Goal: Information Seeking & Learning: Compare options

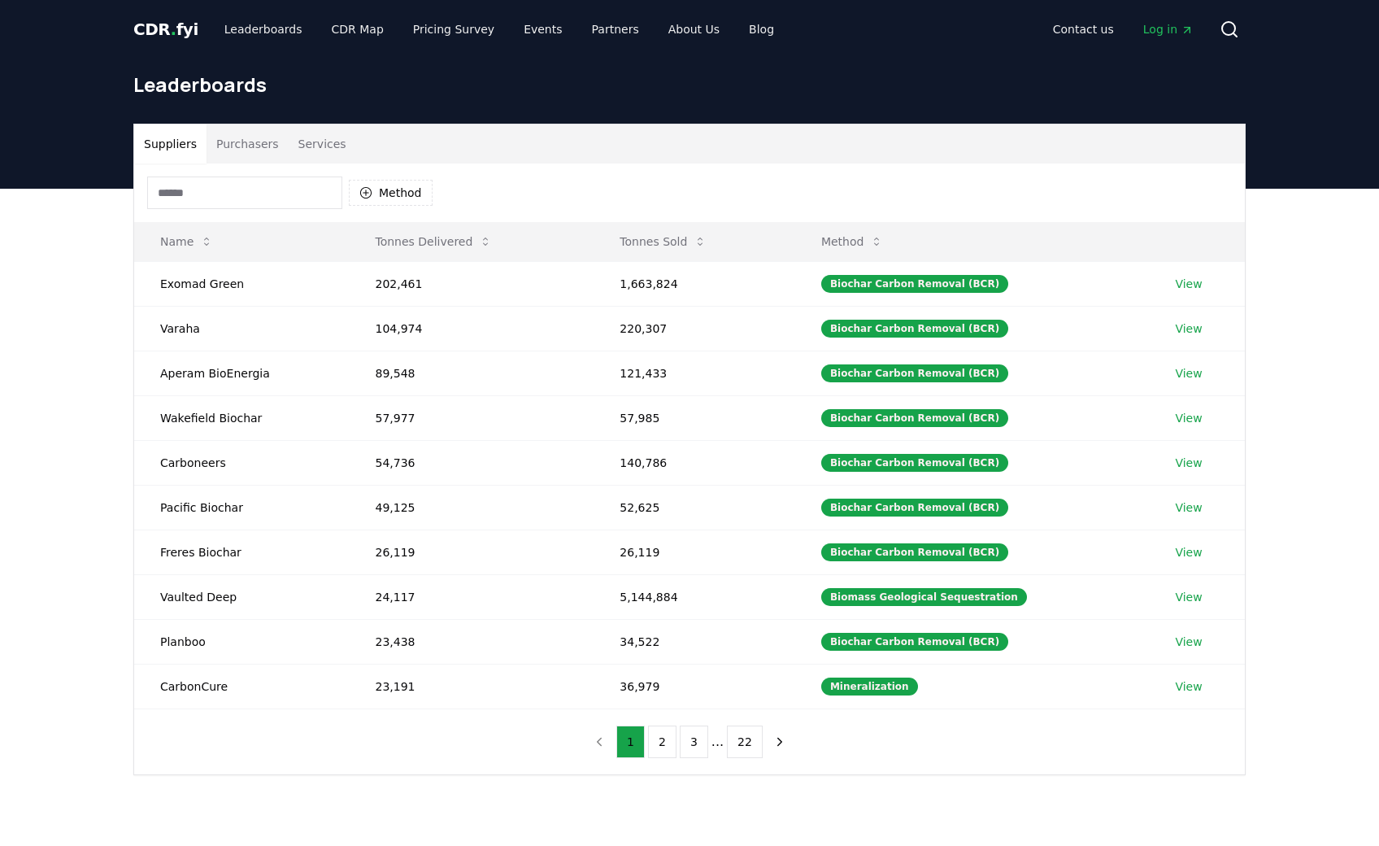
scroll to position [81, 0]
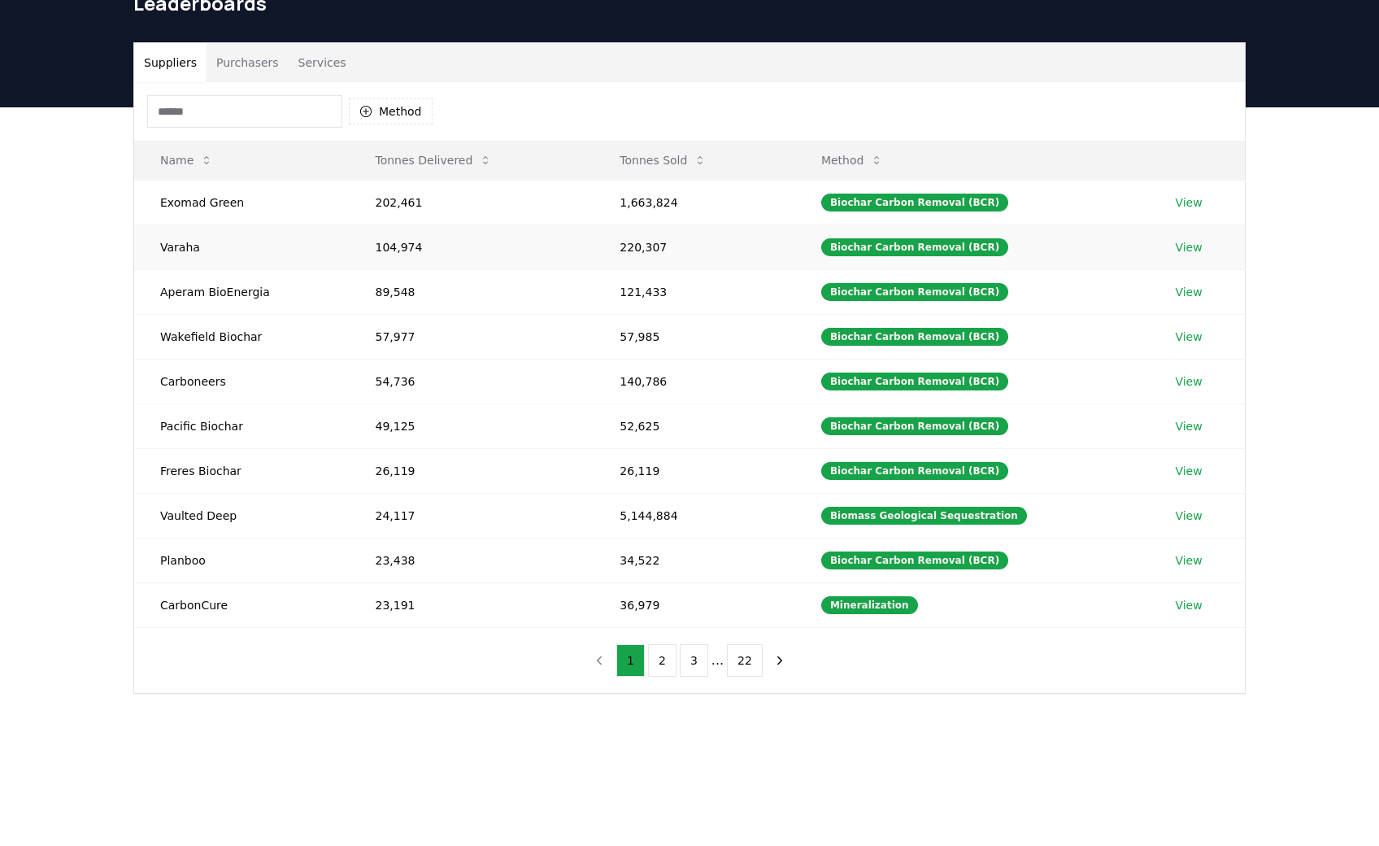
click at [1182, 247] on link "View" at bounding box center [1188, 247] width 27 height 16
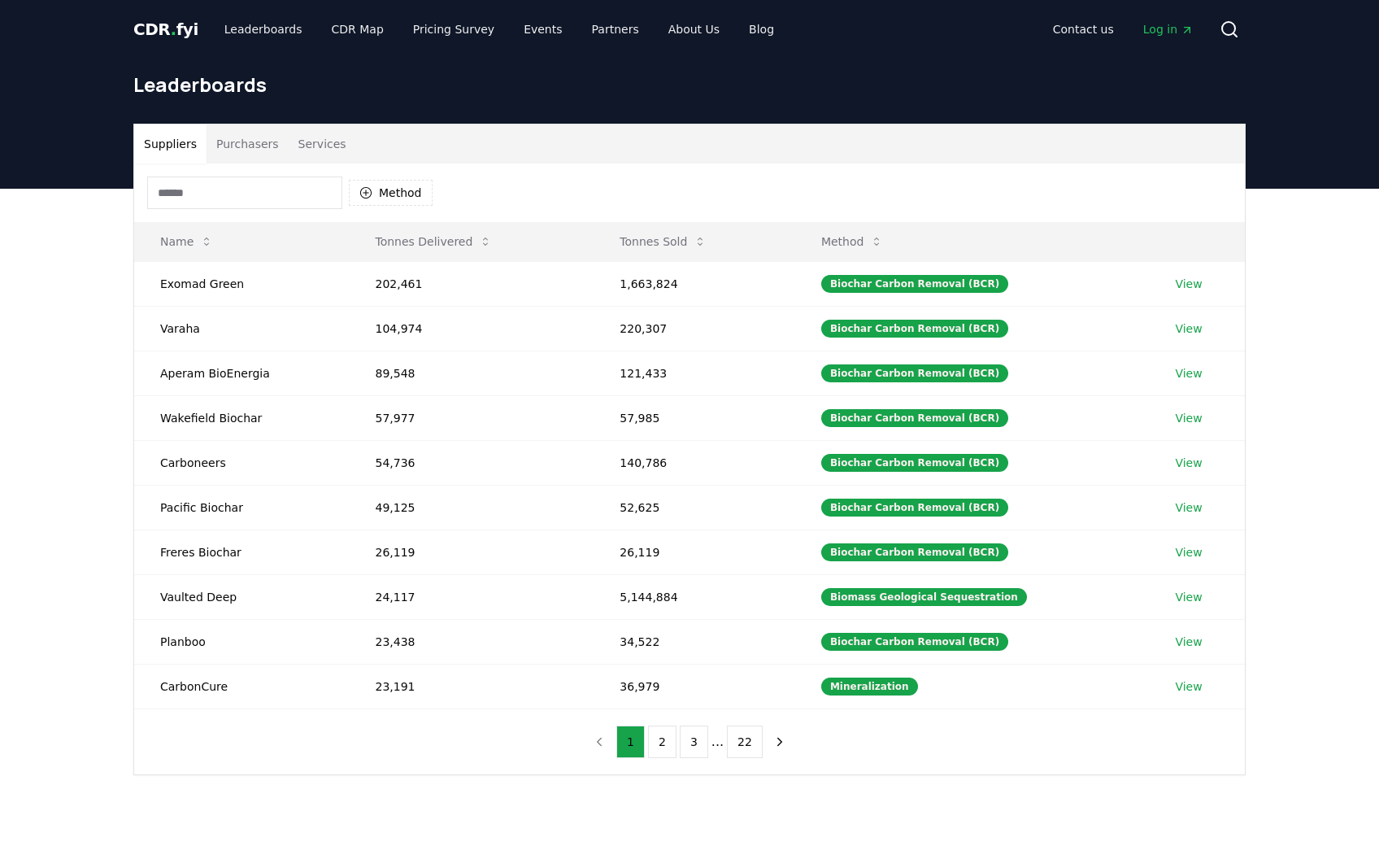
scroll to position [81, 0]
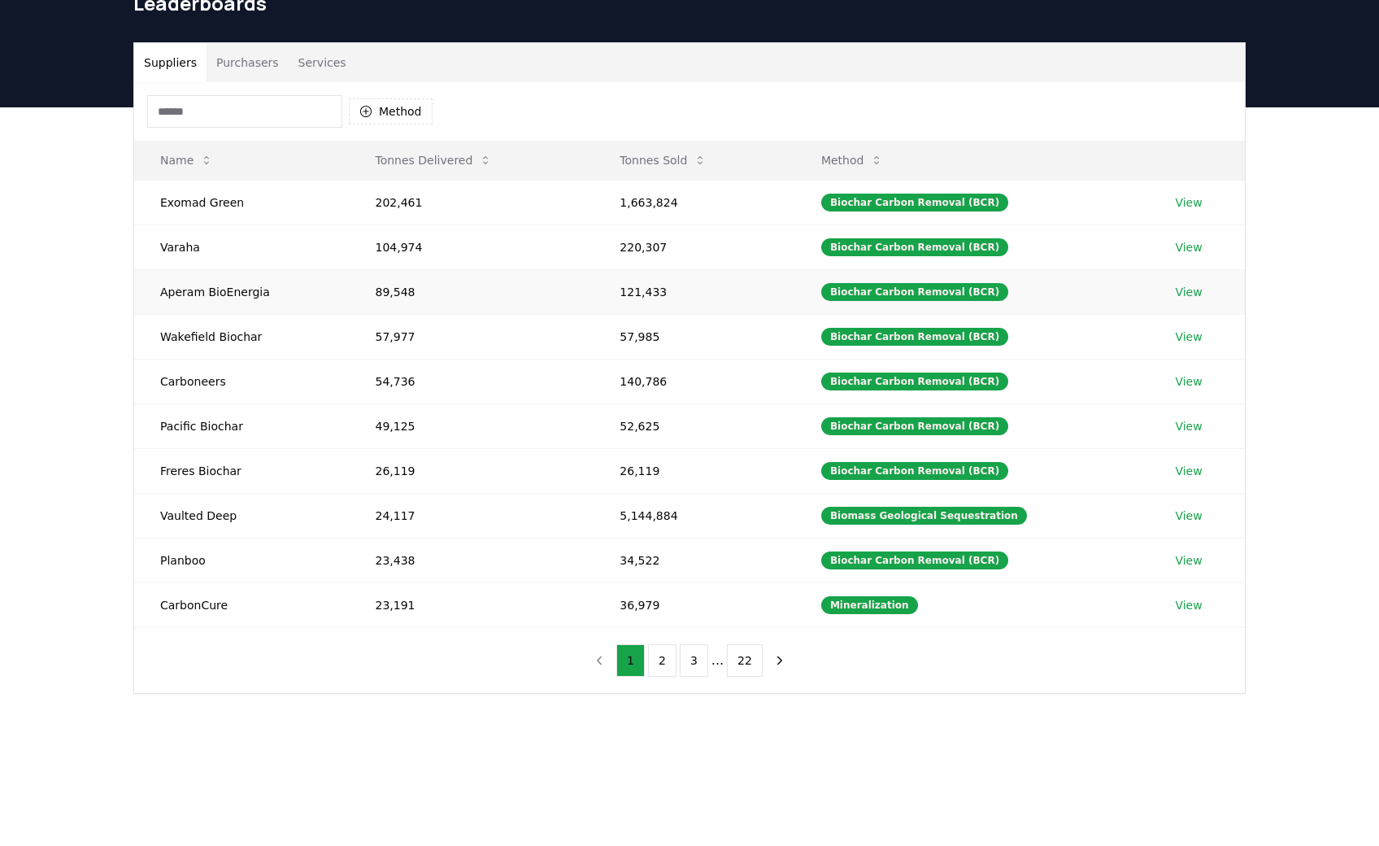
click at [1184, 291] on link "View" at bounding box center [1188, 292] width 27 height 16
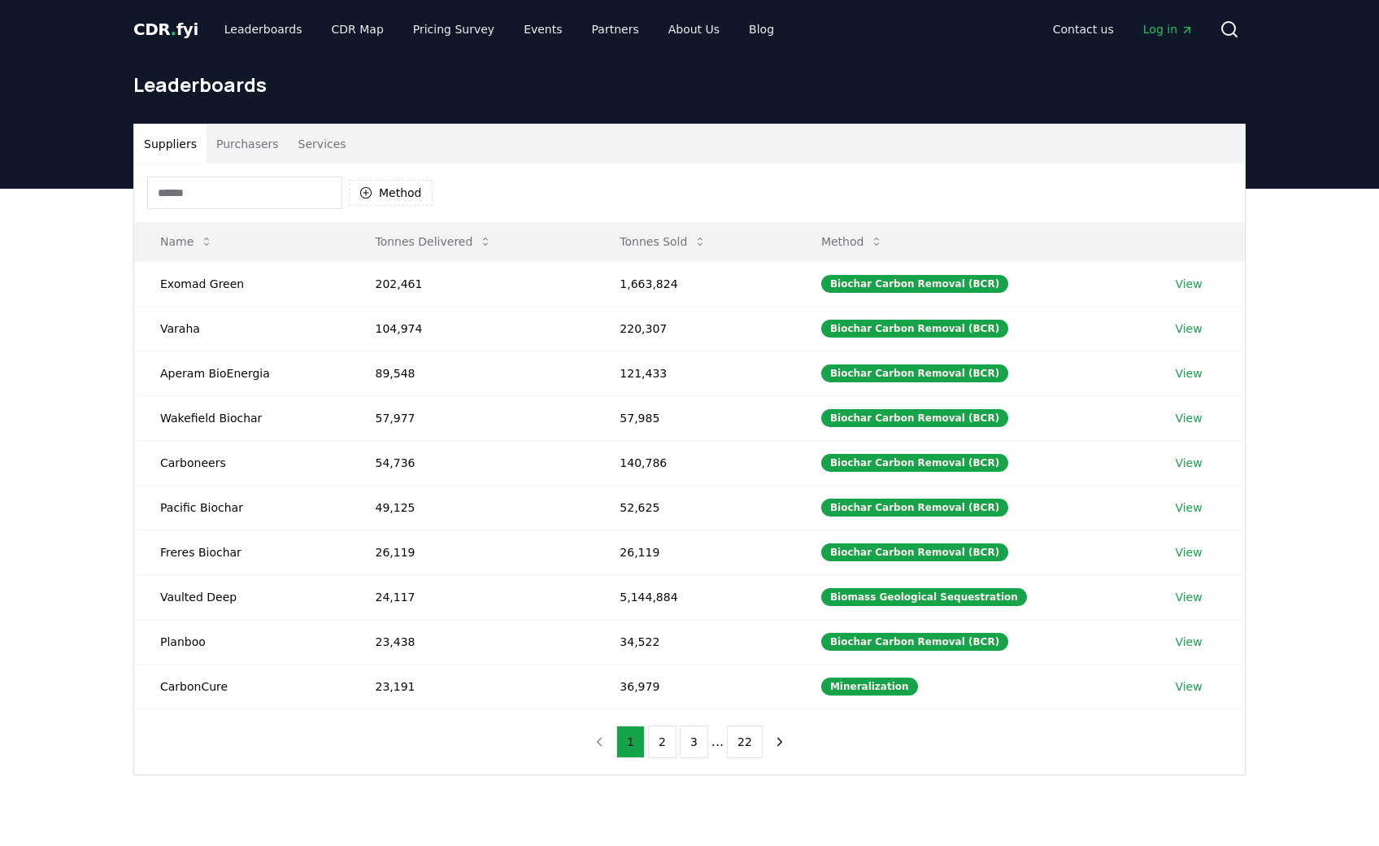
scroll to position [81, 0]
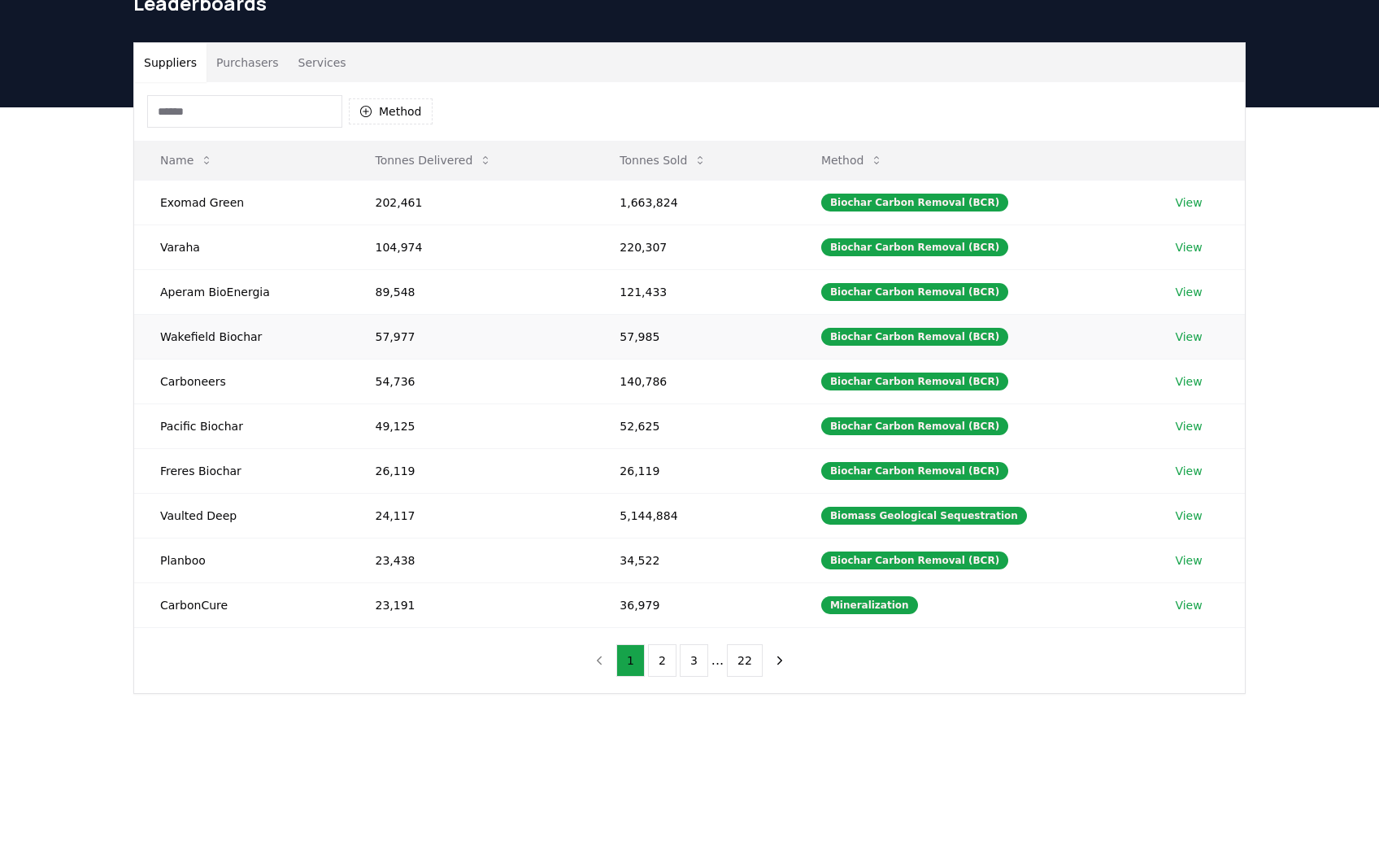
click at [1195, 337] on link "View" at bounding box center [1188, 336] width 27 height 16
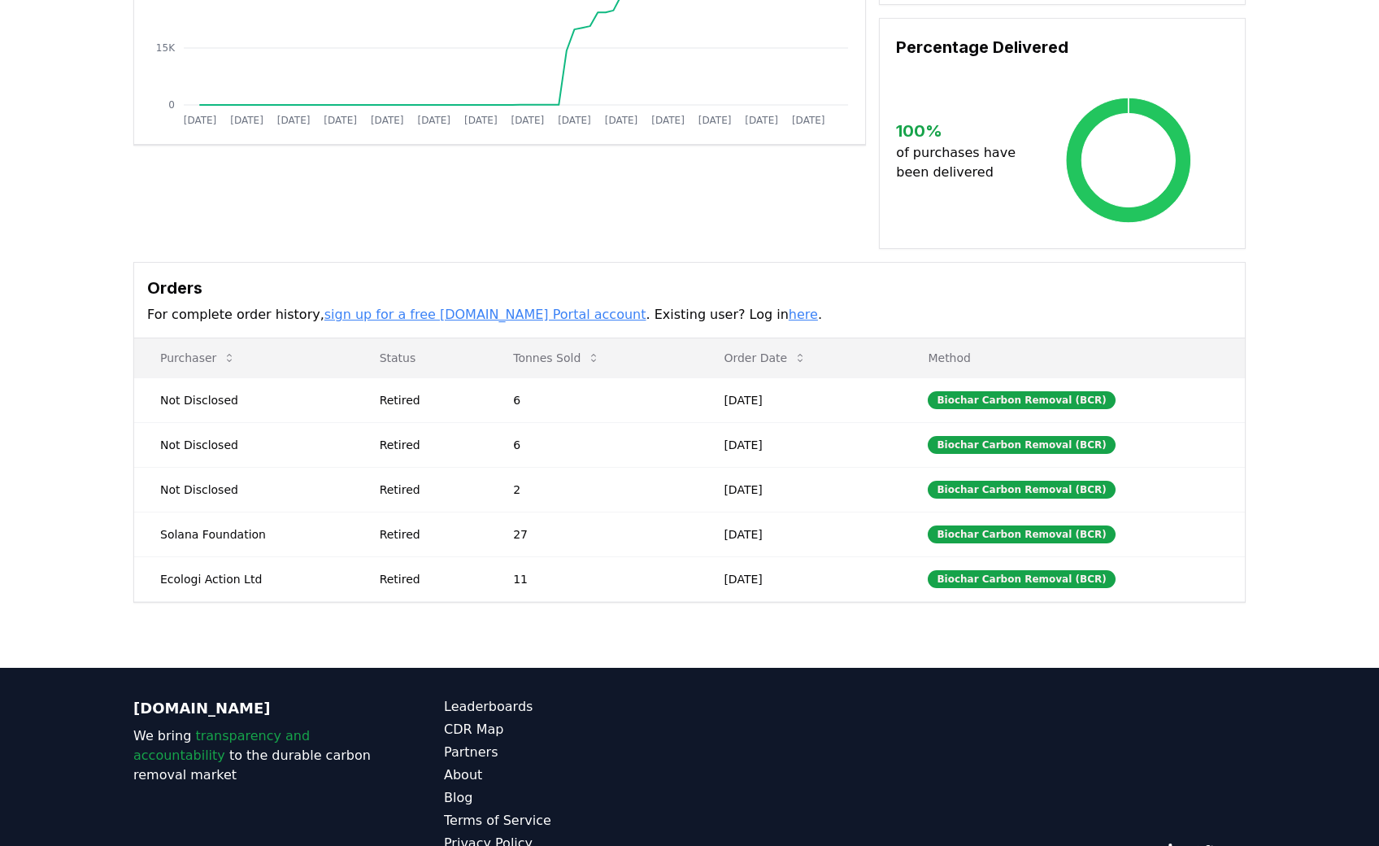
scroll to position [388, 0]
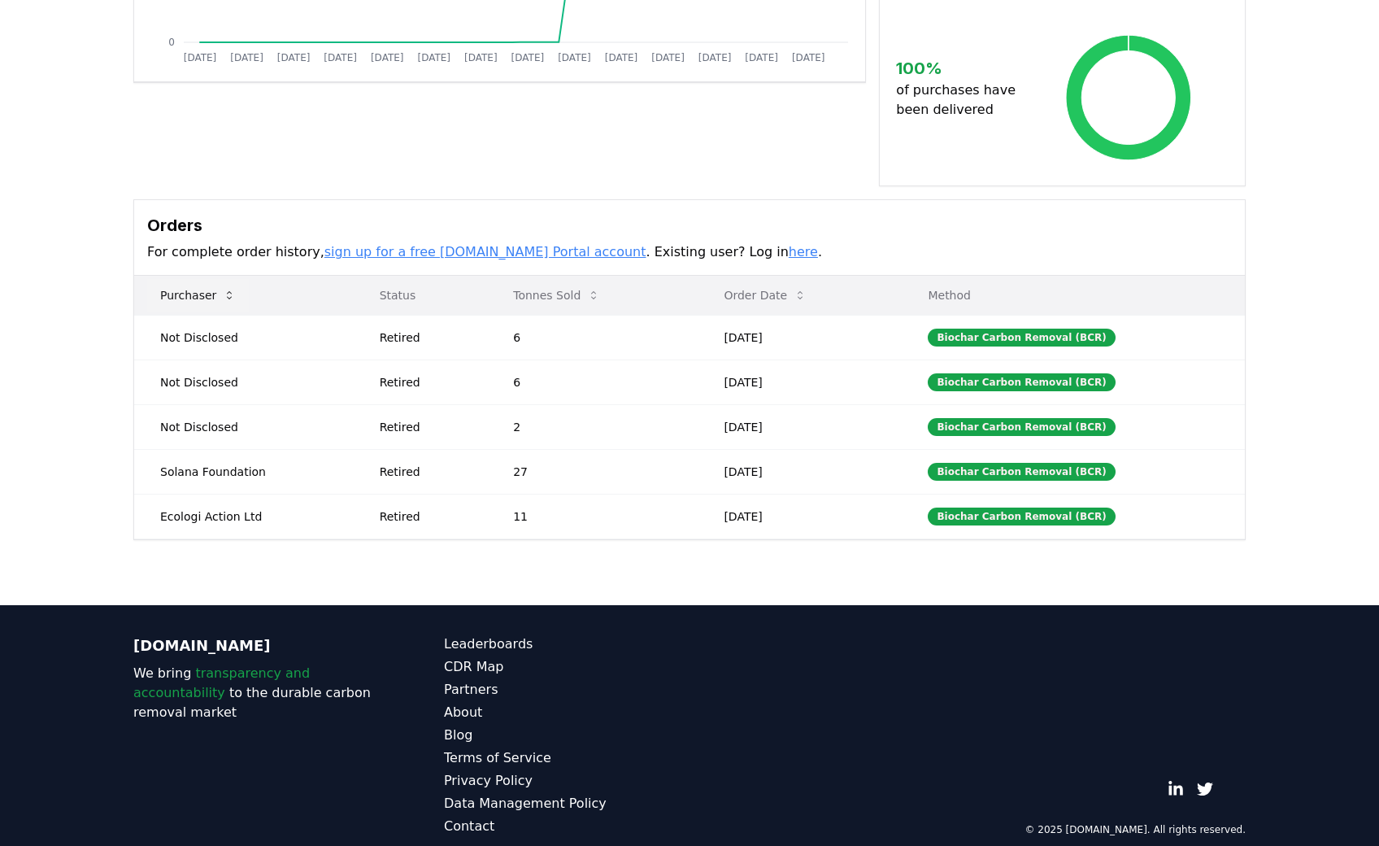
click at [225, 289] on icon at bounding box center [229, 295] width 13 height 13
click at [224, 289] on icon at bounding box center [229, 295] width 13 height 13
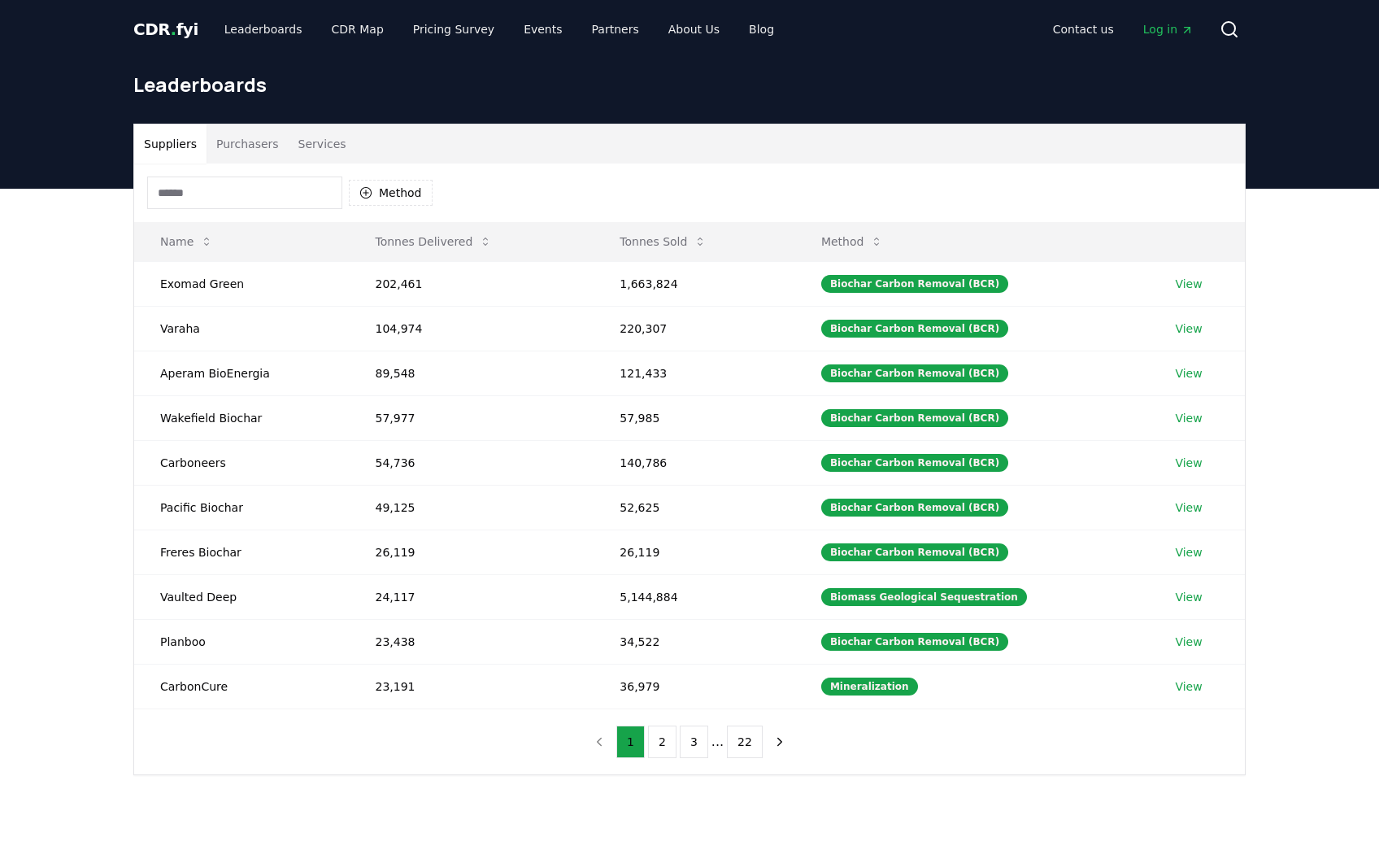
scroll to position [81, 0]
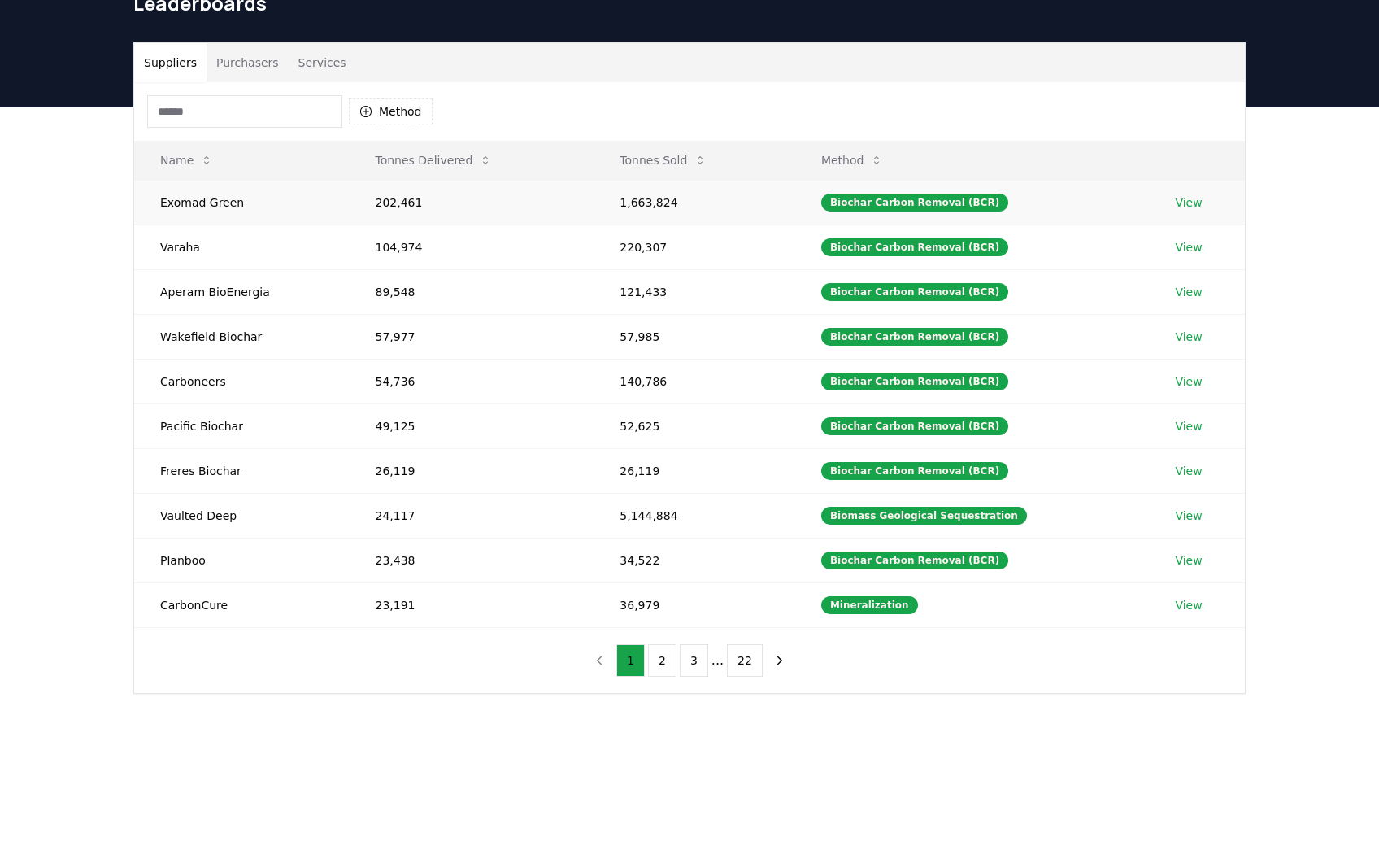
click at [184, 206] on td "Exomad Green" at bounding box center [241, 202] width 215 height 45
click at [1183, 205] on link "View" at bounding box center [1188, 202] width 27 height 16
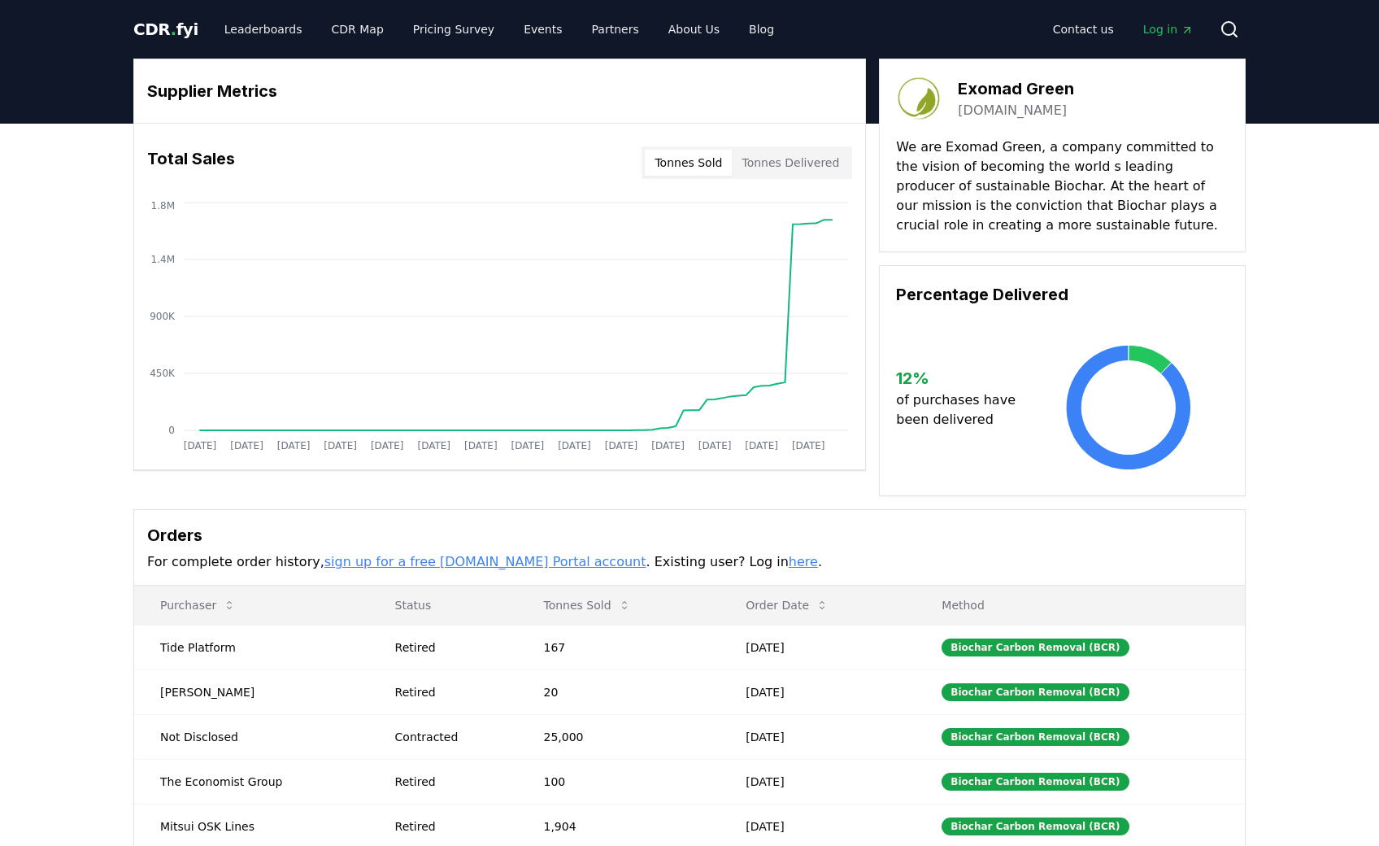
scroll to position [81, 0]
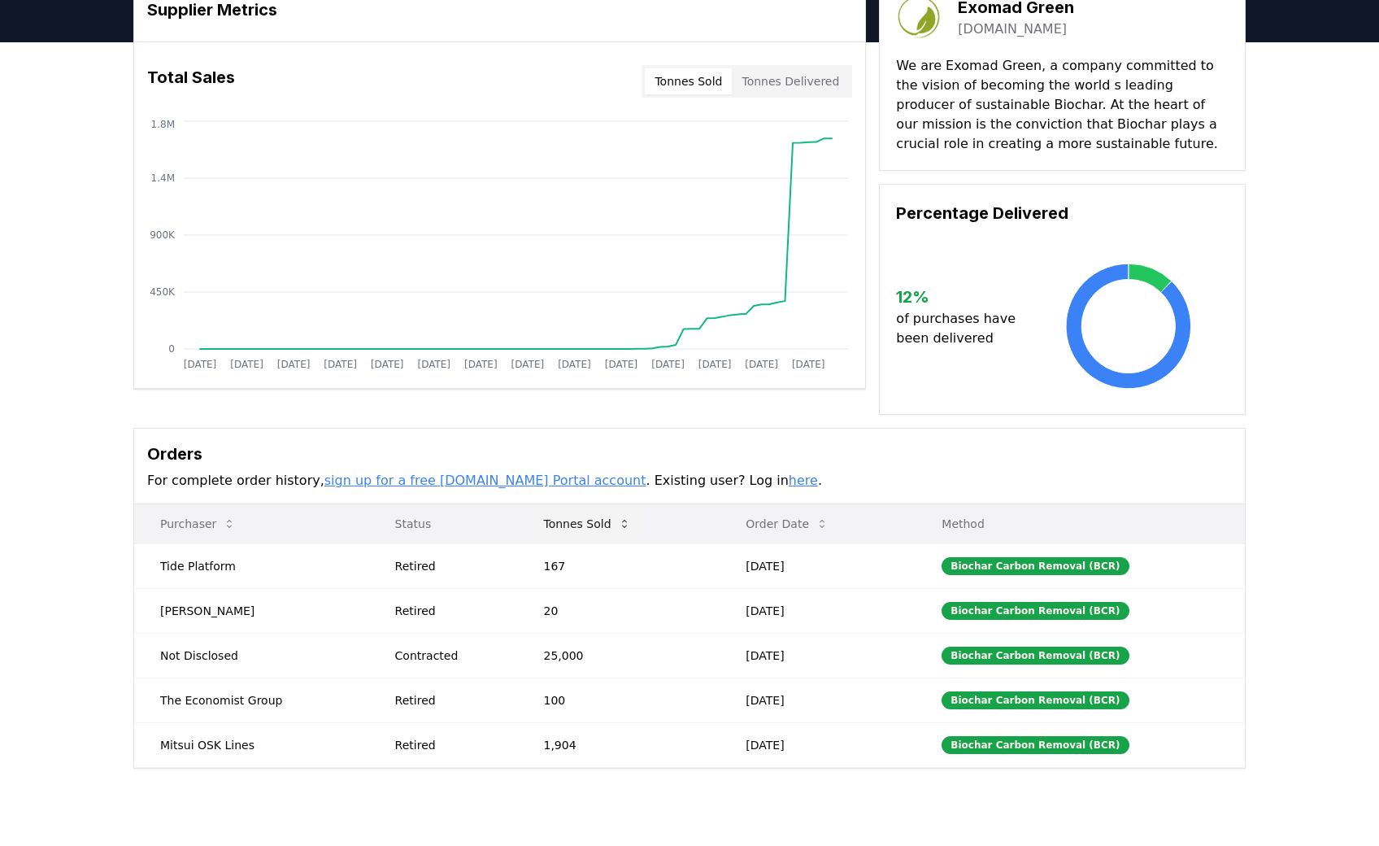
click at [618, 524] on icon at bounding box center [624, 523] width 13 height 13
